Goal: Task Accomplishment & Management: Manage account settings

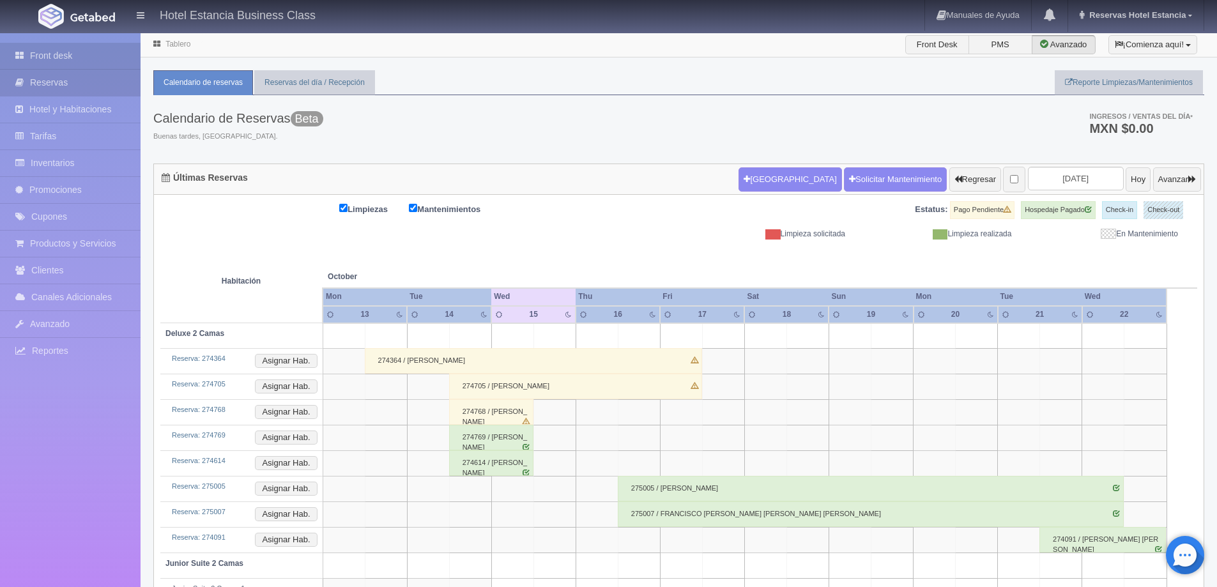
click at [33, 81] on link "Reservas" at bounding box center [70, 83] width 141 height 26
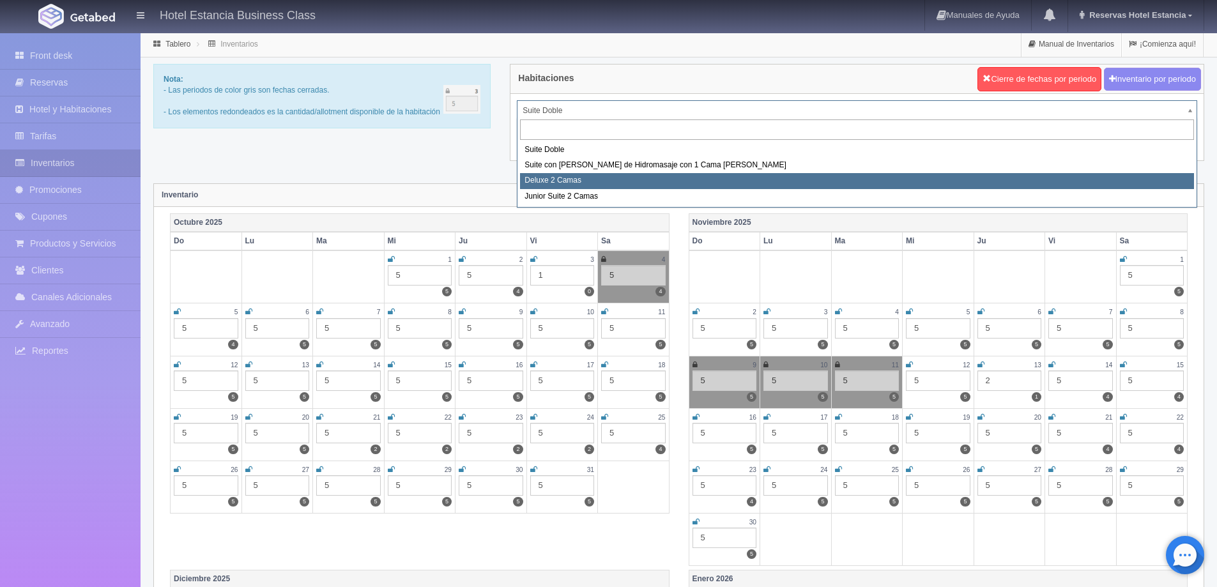
click at [551, 174] on div "Habitaciones Cierre de fechas por periodo Inventario por periodo Suite Doble Su…" at bounding box center [857, 120] width 714 height 113
select select "2134"
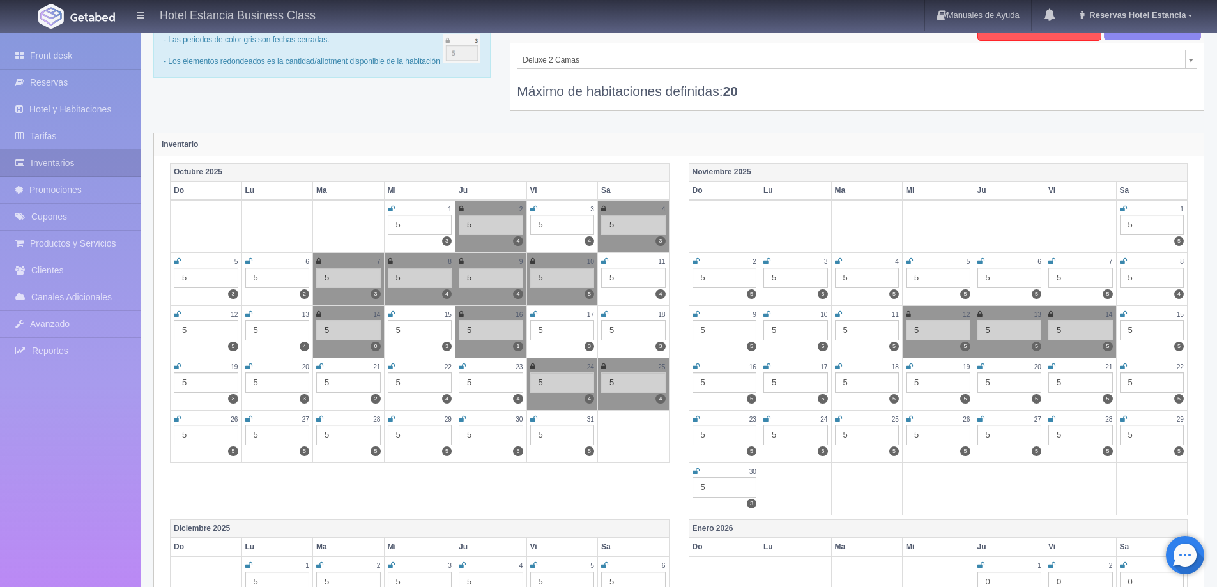
scroll to position [128, 0]
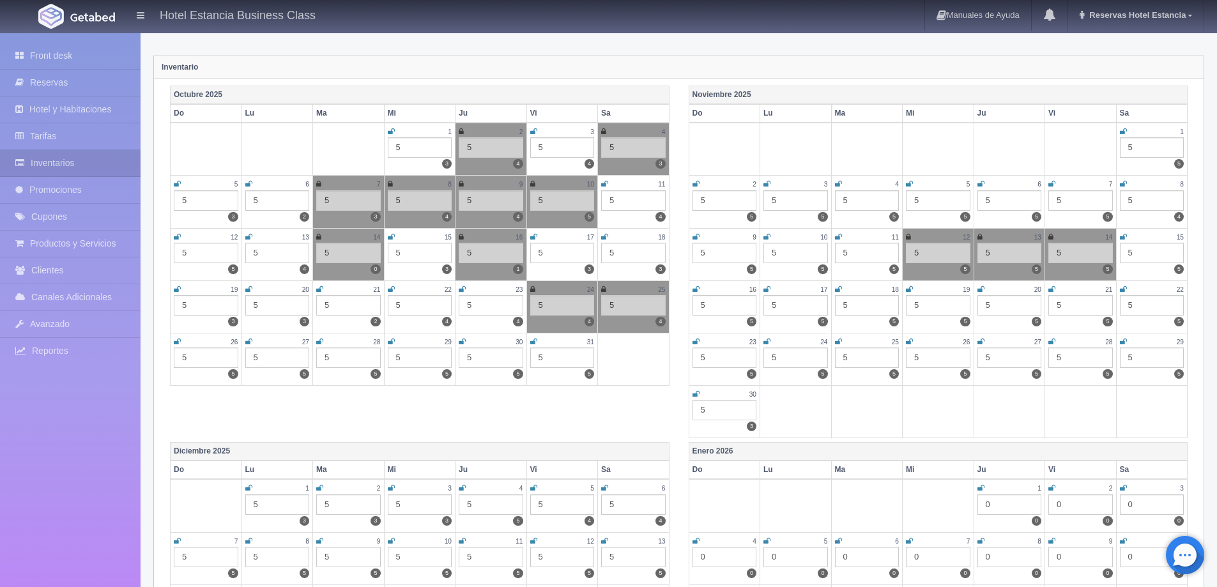
click at [391, 237] on icon at bounding box center [391, 237] width 7 height 8
click at [604, 237] on icon at bounding box center [604, 237] width 7 height 8
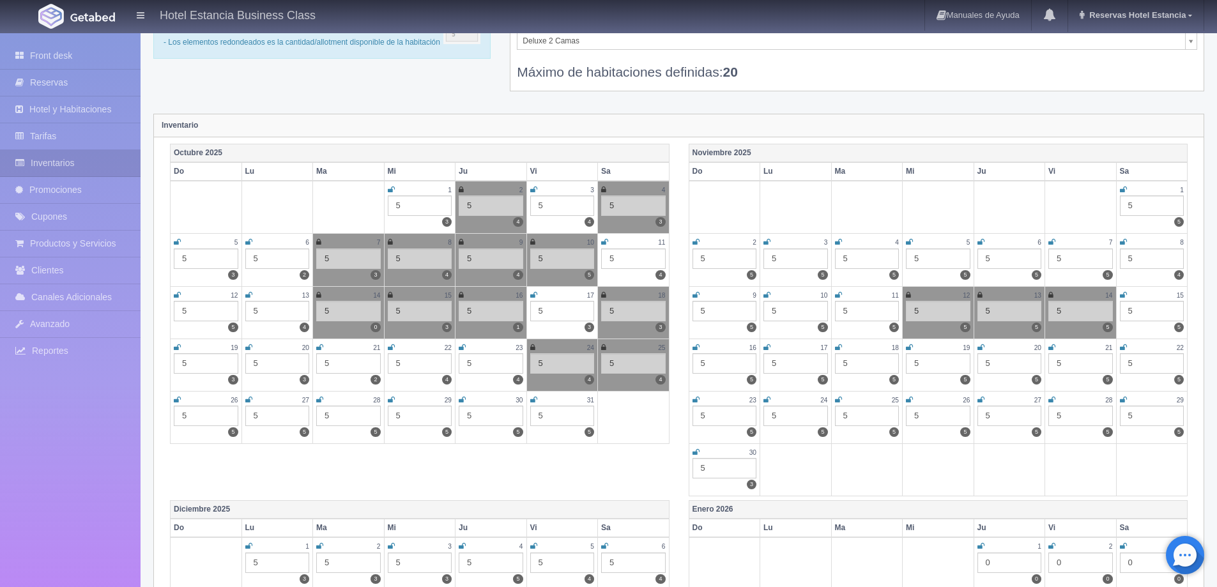
scroll to position [0, 0]
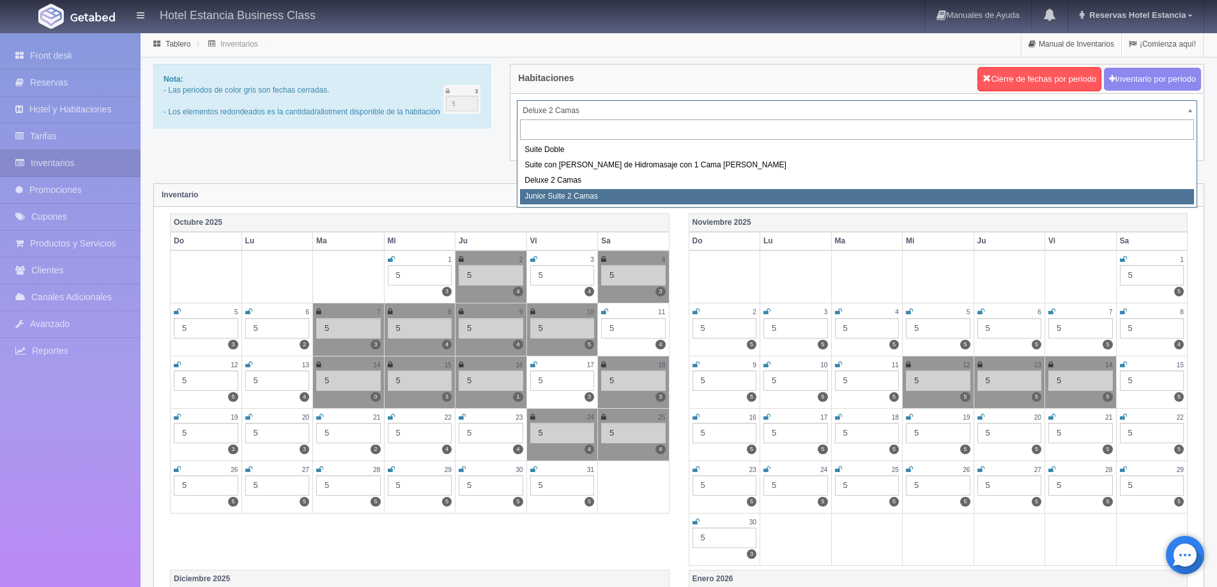
select select "2164"
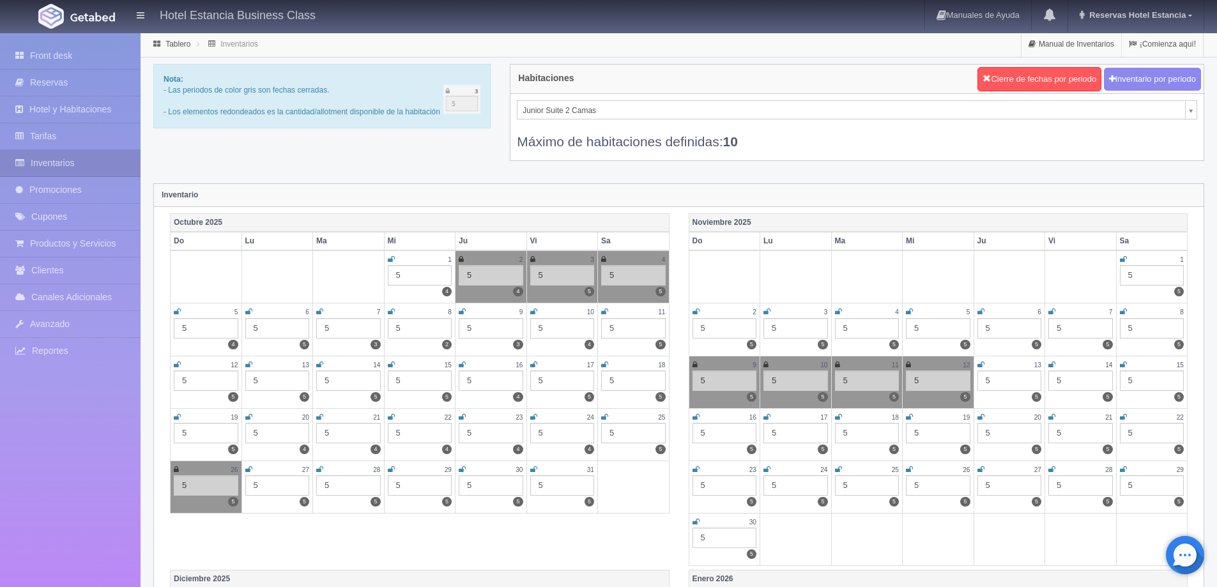
click at [390, 364] on icon at bounding box center [391, 365] width 7 height 8
click at [533, 417] on icon at bounding box center [533, 417] width 7 height 8
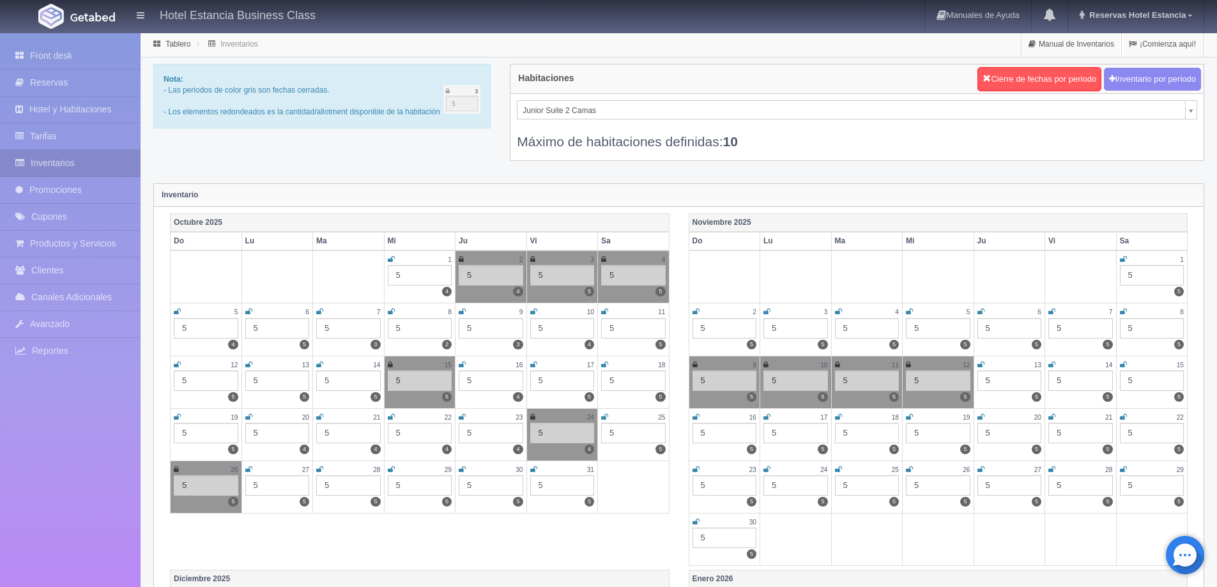
click at [606, 417] on icon at bounding box center [604, 417] width 7 height 8
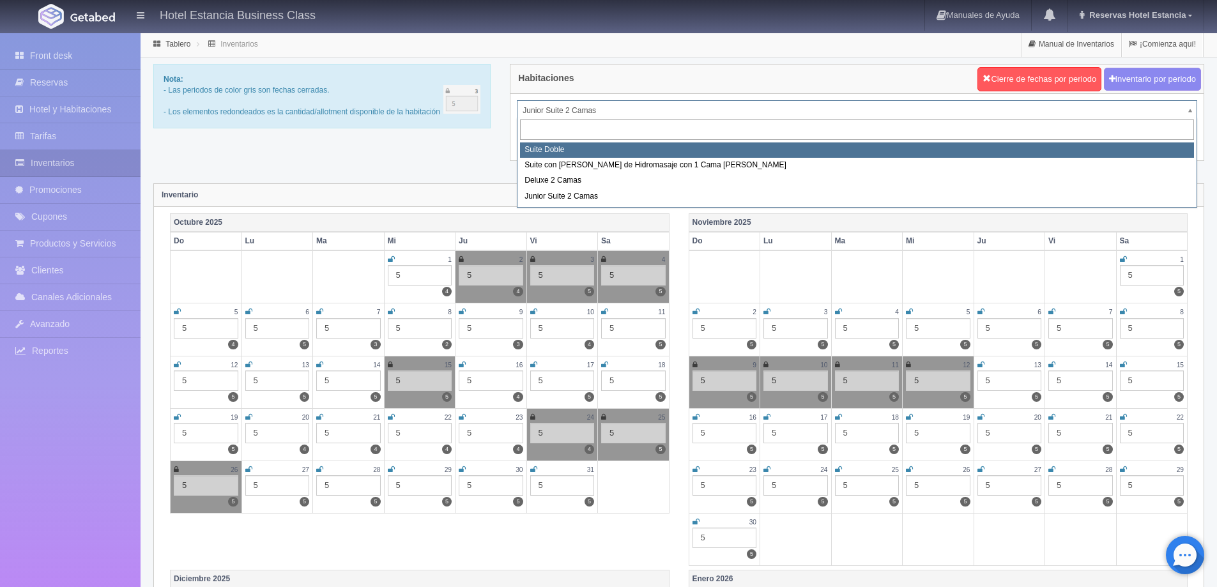
select select "546"
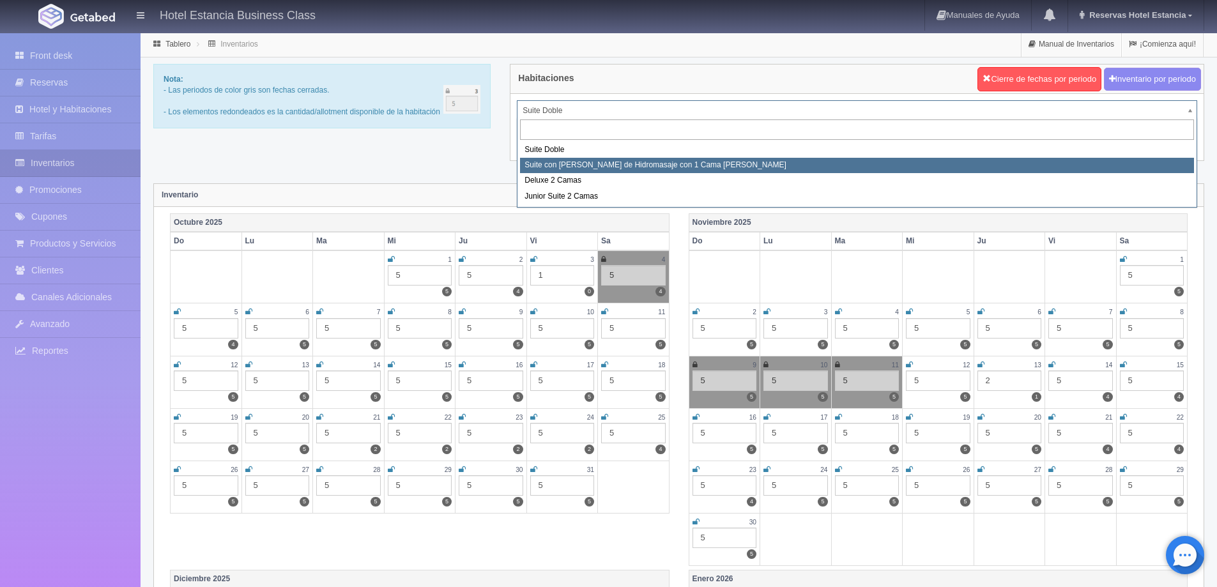
select select "2033"
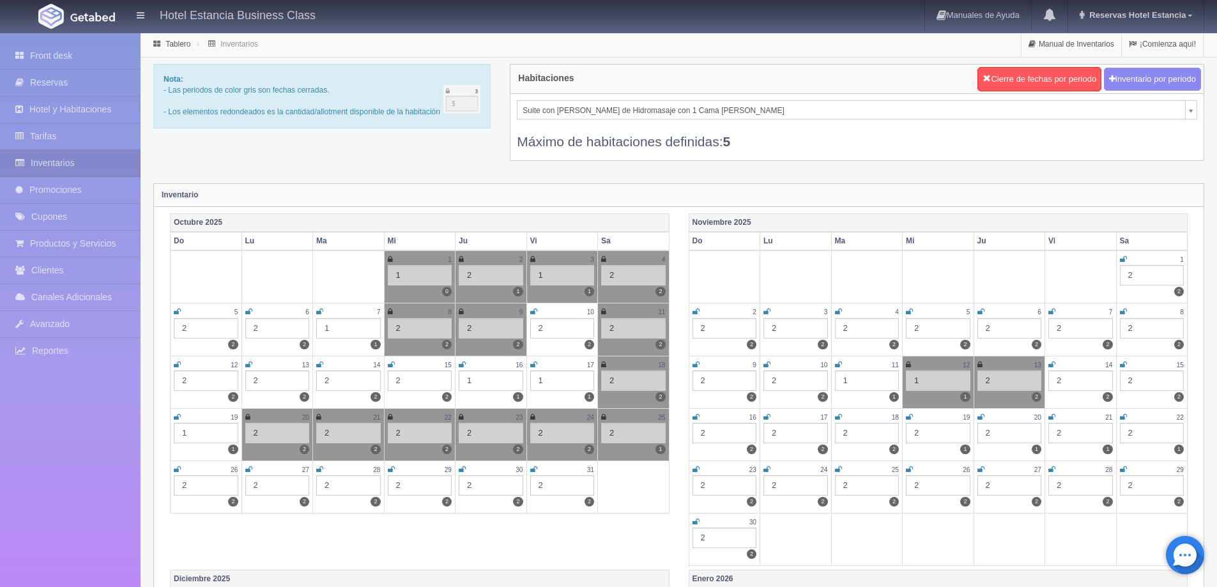
click at [404, 383] on div "2" at bounding box center [420, 381] width 65 height 20
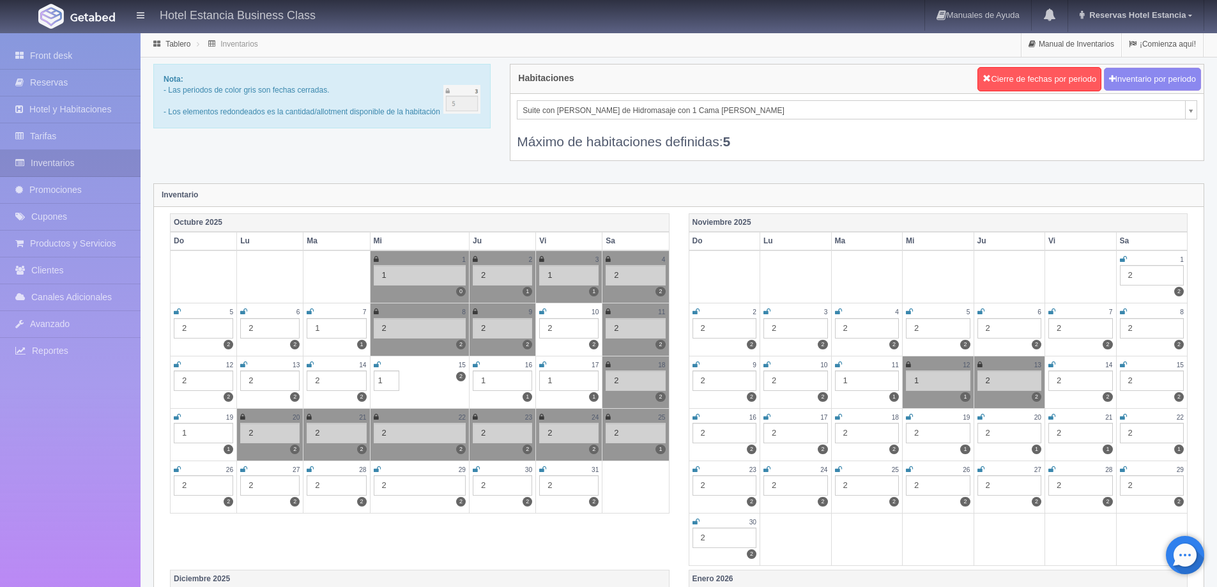
type input "1"
click at [475, 365] on icon at bounding box center [476, 365] width 7 height 8
click at [541, 362] on icon at bounding box center [542, 365] width 7 height 8
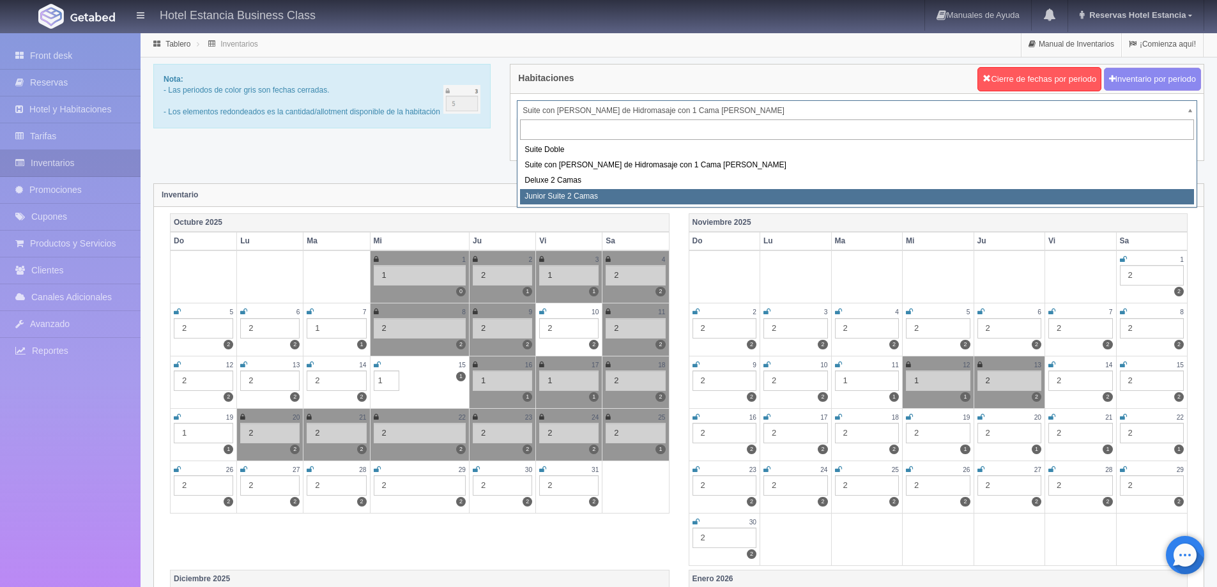
select select "2164"
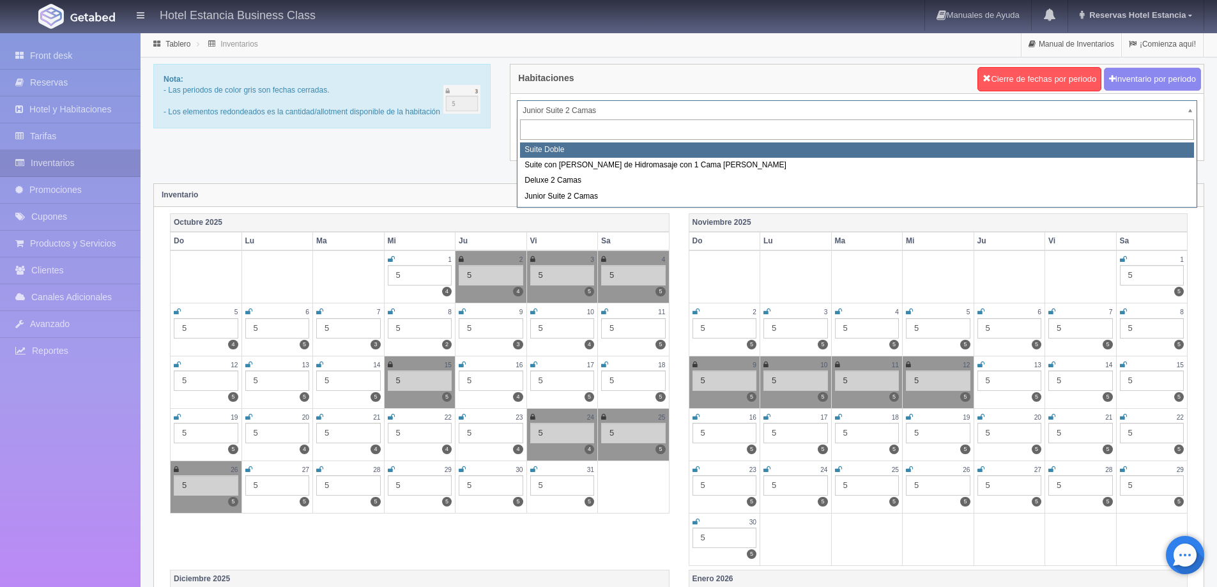
select select "546"
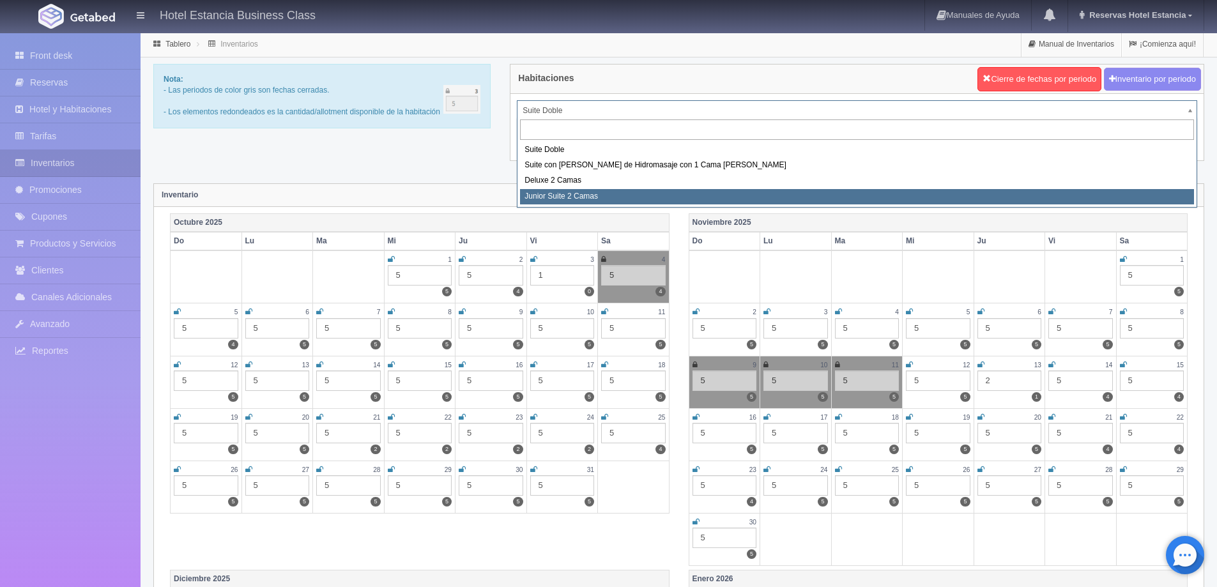
select select "2164"
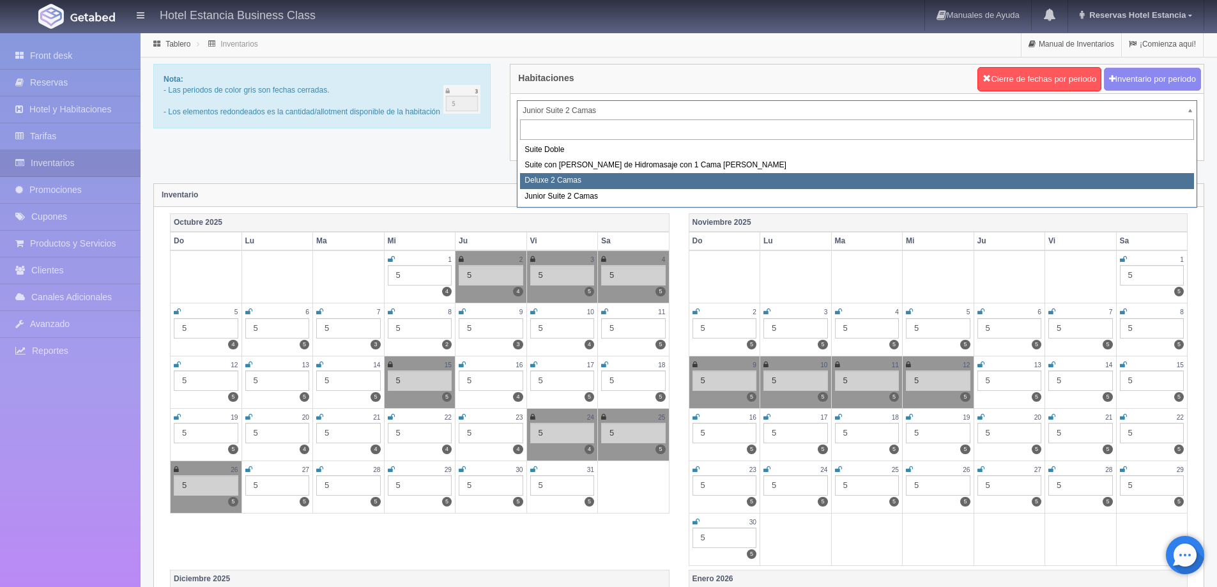
select select "2134"
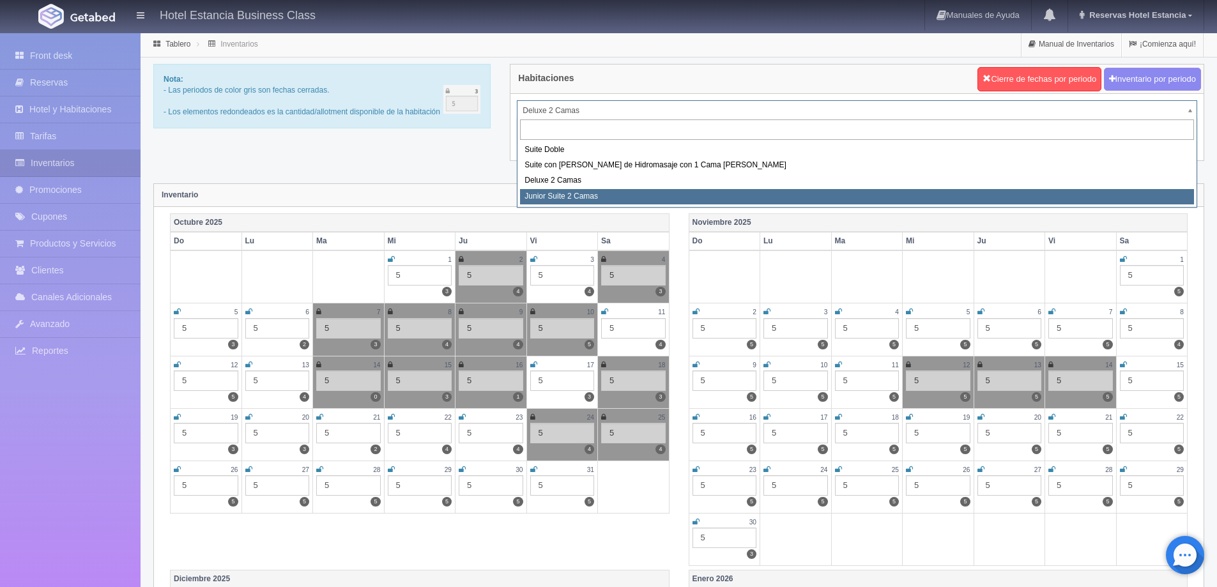
select select "2164"
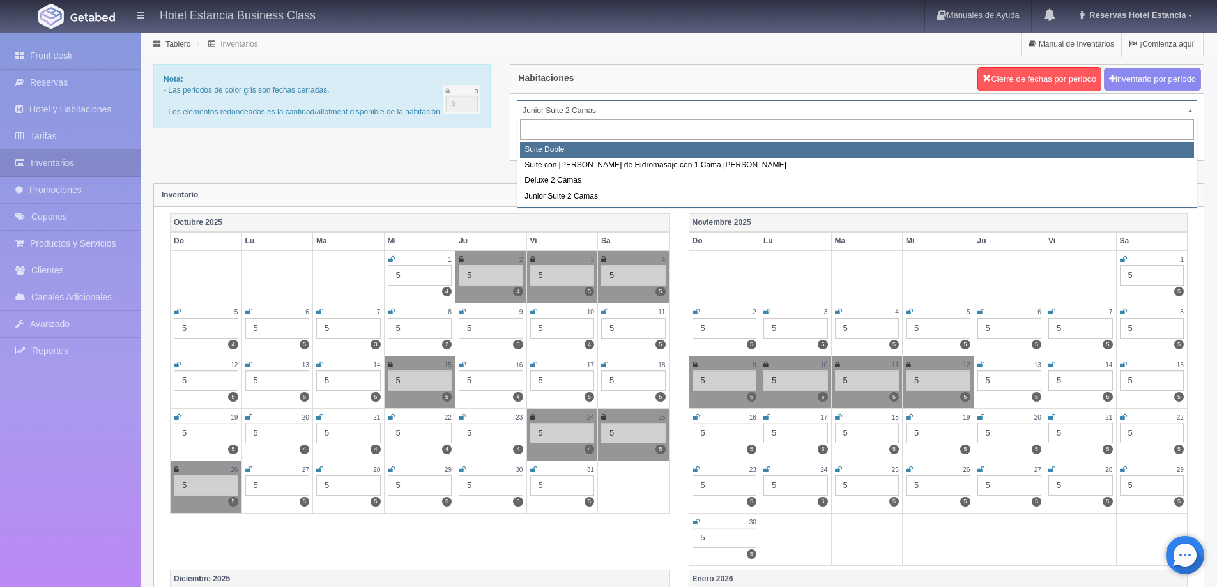
select select "546"
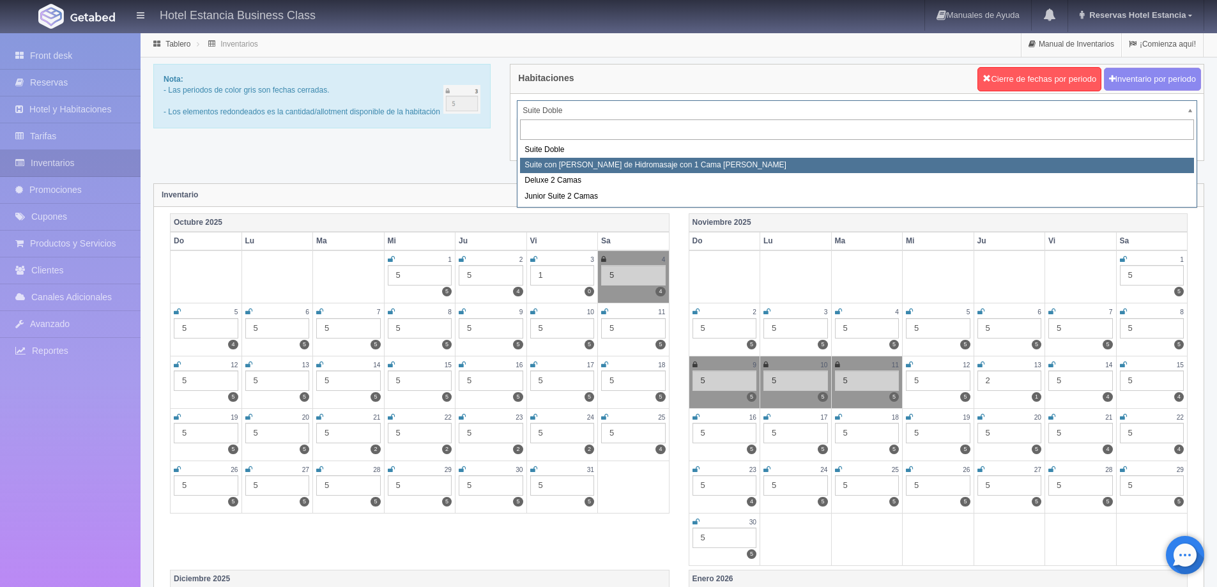
select select "2033"
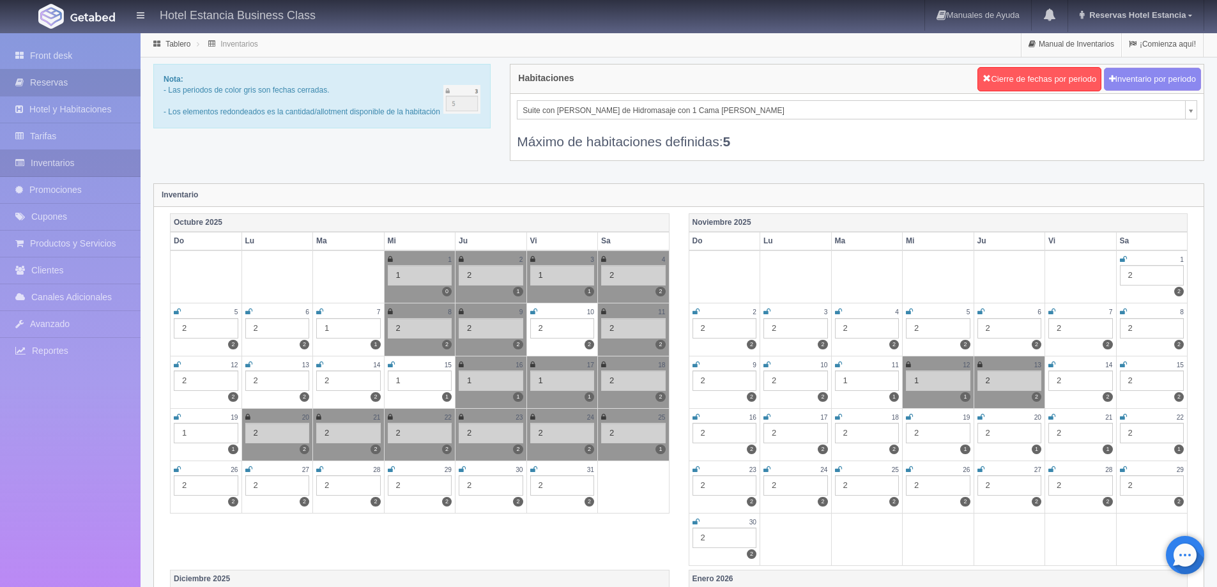
click at [80, 85] on link "Reservas" at bounding box center [70, 83] width 141 height 26
